Goal: Navigation & Orientation: Find specific page/section

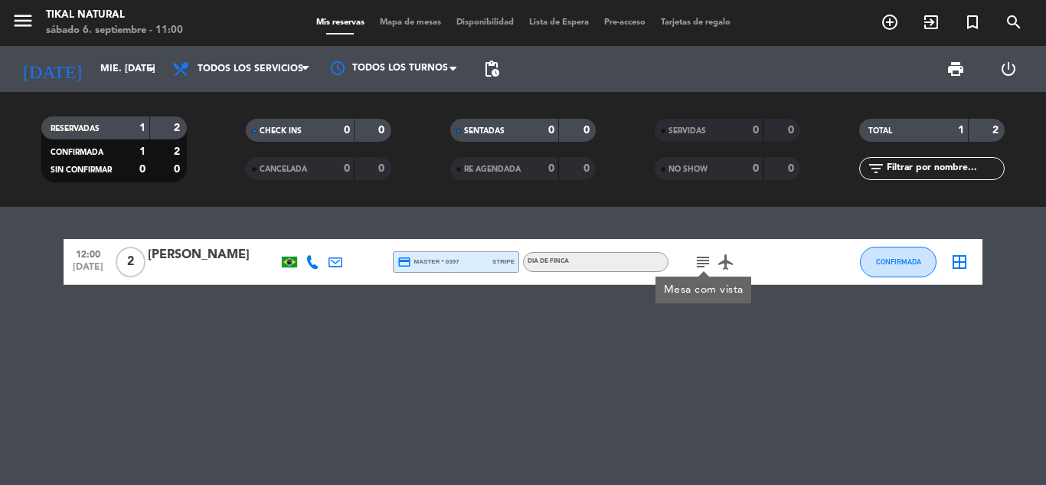
click at [476, 330] on div "12:00 [DATE] 2 [PERSON_NAME] credit_card master * 0397 stripe DIA DE FINCA subj…" at bounding box center [523, 346] width 1046 height 278
click at [616, 345] on div "12:00 [DATE] 2 [PERSON_NAME] credit_card master * 0397 stripe DIA DE FINCA subj…" at bounding box center [523, 346] width 1046 height 278
click at [25, 18] on icon "menu" at bounding box center [22, 20] width 23 height 23
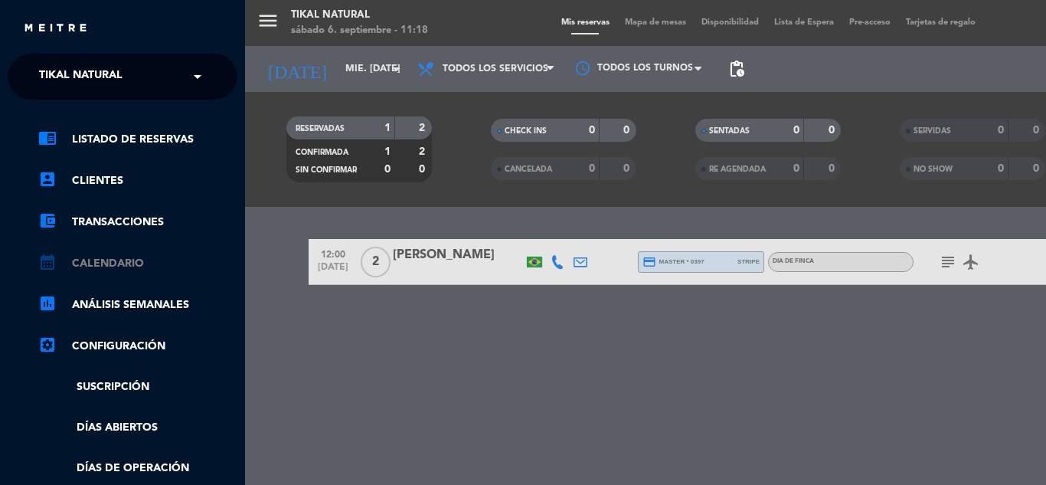
click at [113, 263] on link "calendar_month Calendario" at bounding box center [137, 263] width 199 height 18
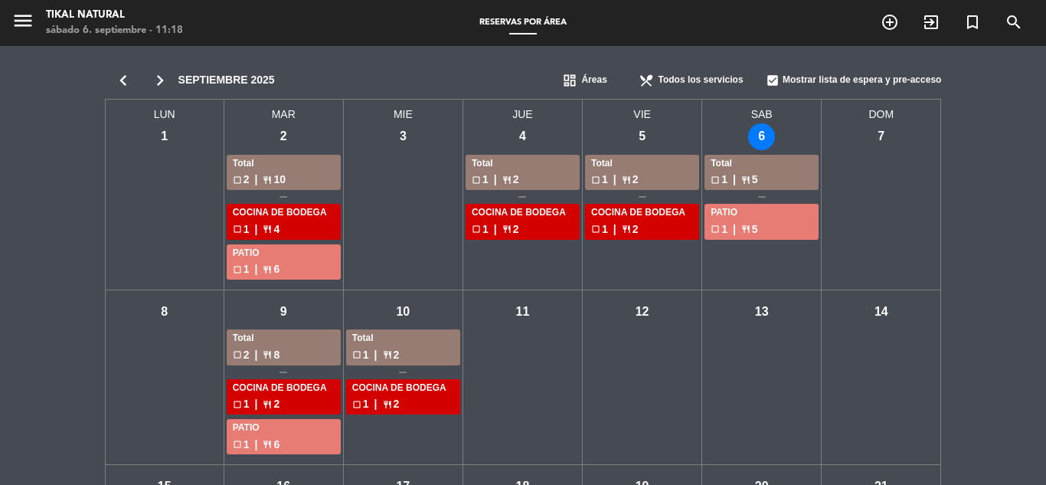
click at [764, 171] on div "check_box_outline_blank 1 | restaurant 5" at bounding box center [762, 180] width 102 height 18
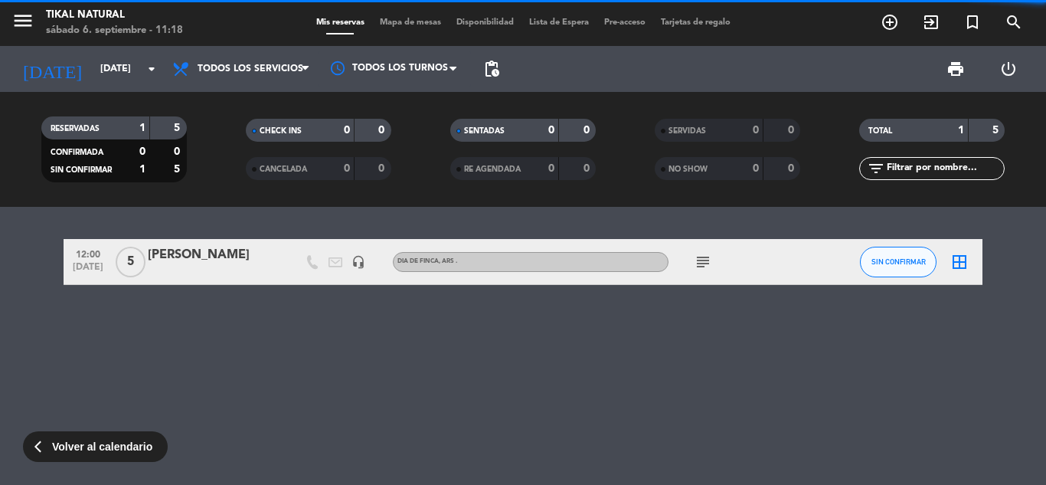
click at [709, 260] on icon "subject" at bounding box center [703, 262] width 18 height 18
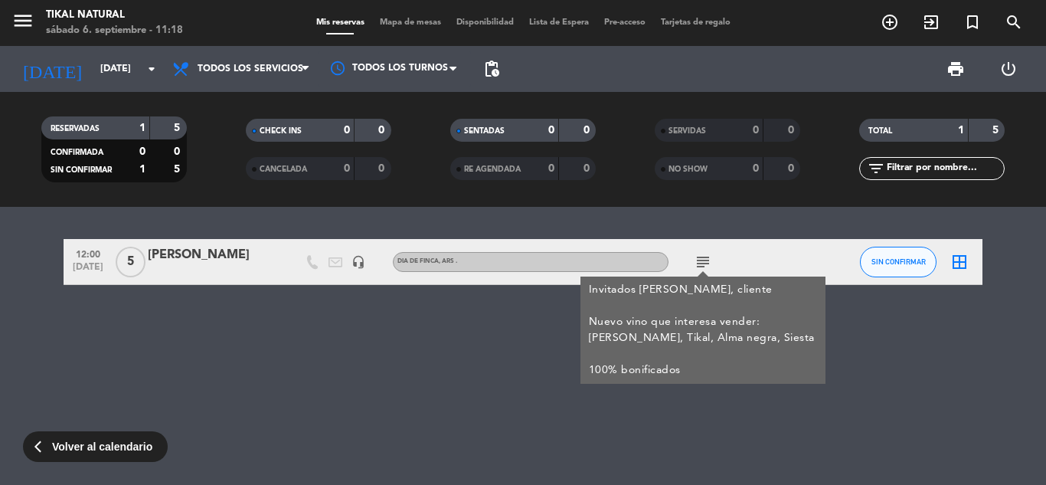
drag, startPoint x: 679, startPoint y: 369, endPoint x: 591, endPoint y: 287, distance: 120.3
click at [591, 287] on div "Invitados [PERSON_NAME], cliente Nuevo vino que interesa vender: [PERSON_NAME],…" at bounding box center [703, 330] width 229 height 96
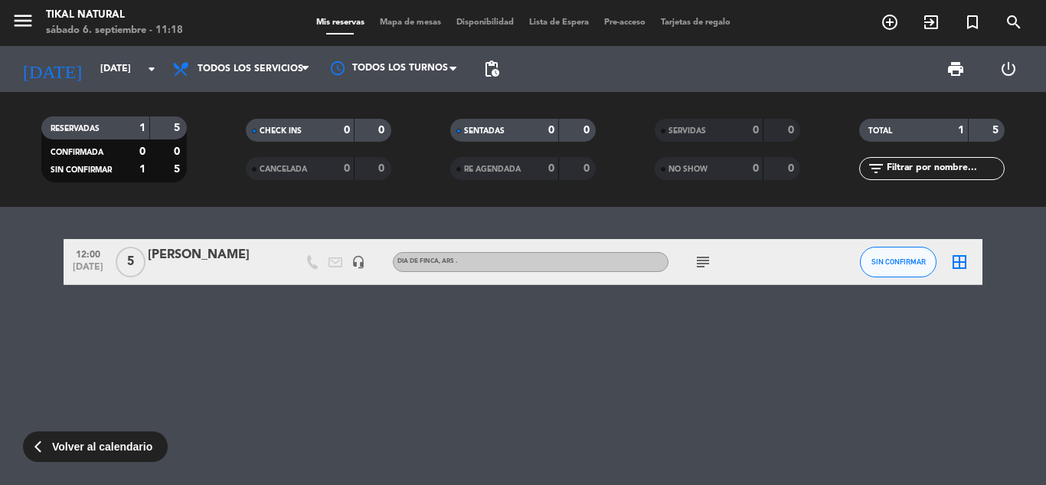
click at [489, 312] on div "12:00 [DATE] 5 Kata Cucu headset_mic DIA DE FINCA , ARS . subject SIN CONFIRMAR…" at bounding box center [523, 346] width 1046 height 278
click at [265, 364] on div "12:00 [DATE] 5 Kata Cucu headset_mic DIA DE FINCA , ARS . subject SIN CONFIRMAR…" at bounding box center [523, 346] width 1046 height 278
click at [710, 266] on icon "subject" at bounding box center [703, 262] width 18 height 18
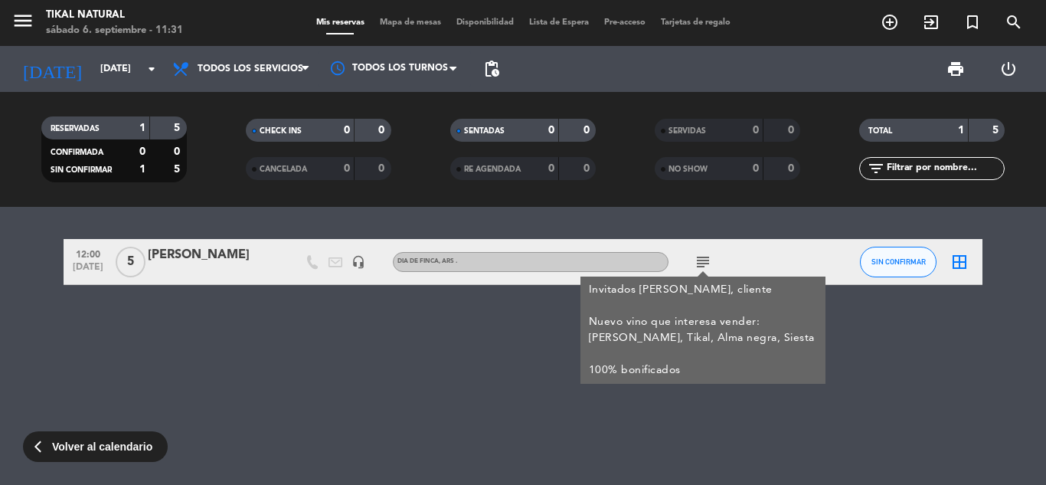
click at [247, 344] on div "12:00 [DATE] 5 Kata Cucu headset_mic DIA DE FINCA , ARS . subject Invitados [PE…" at bounding box center [523, 346] width 1046 height 278
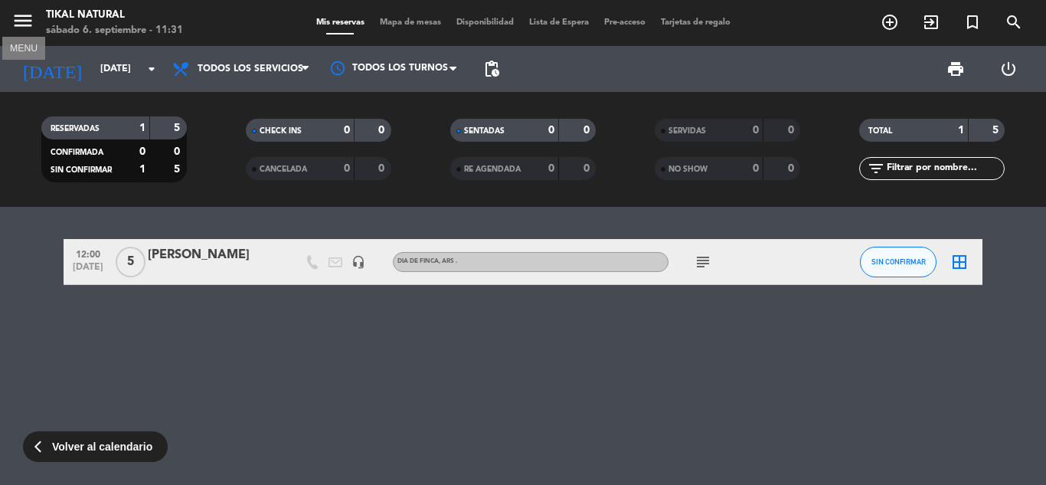
click at [25, 32] on icon "menu" at bounding box center [22, 20] width 23 height 23
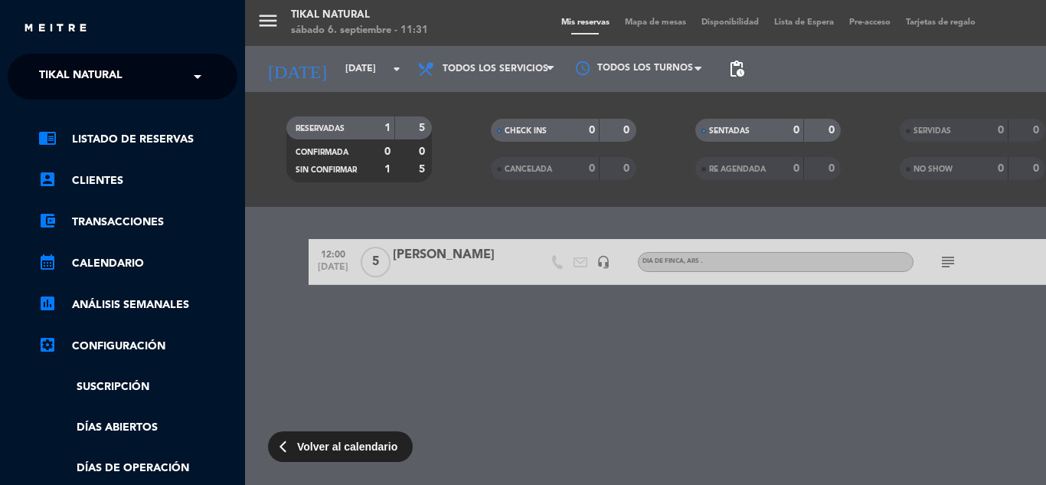
click at [109, 273] on ul "chrome_reader_mode Listado de Reservas account_box Clientes account_balance_wal…" at bounding box center [123, 384] width 230 height 508
click at [109, 267] on link "calendar_month Calendario" at bounding box center [137, 263] width 199 height 18
